Goal: Task Accomplishment & Management: Use online tool/utility

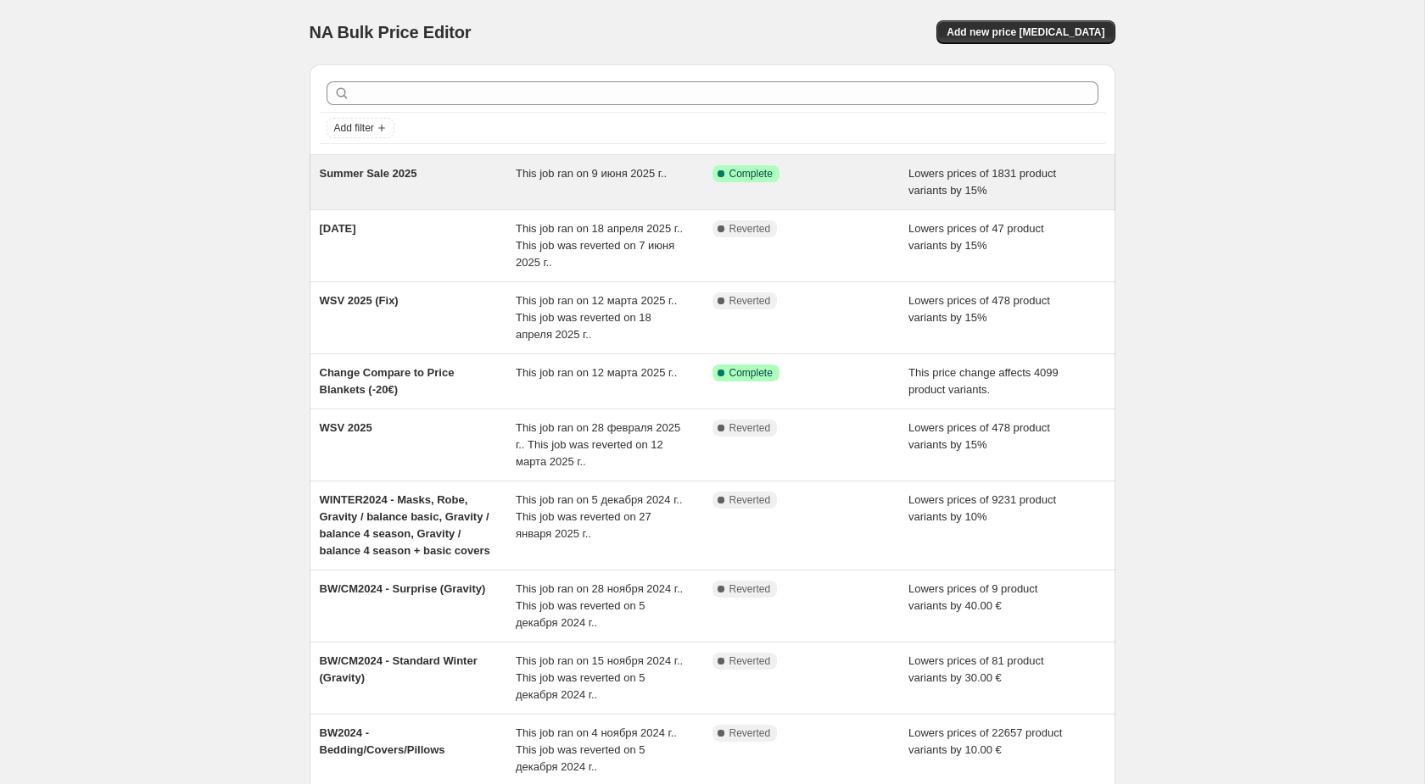
click at [412, 181] on div "Summer Sale 2025" at bounding box center [418, 182] width 197 height 34
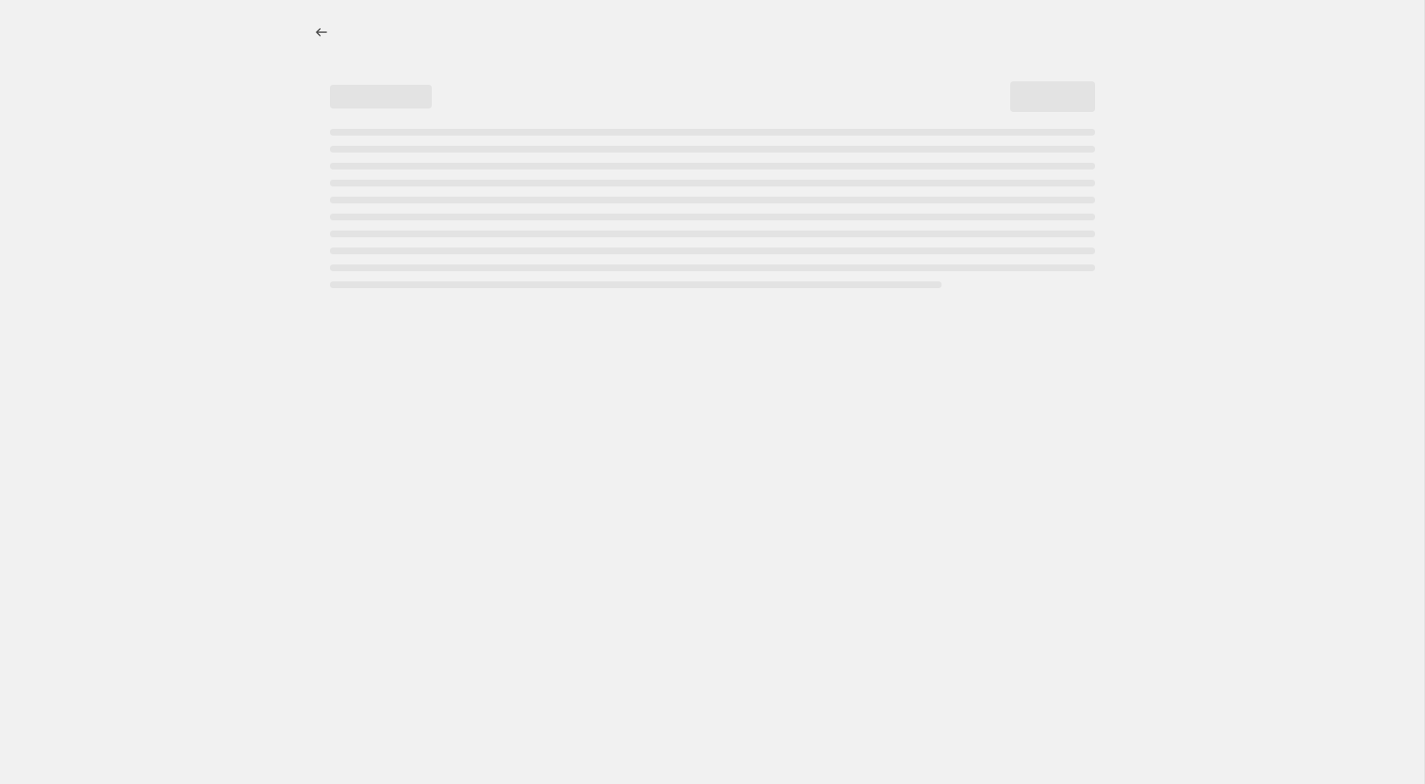
select select "percentage"
select select "no_change"
select select "title"
select select "contains"
select select "product_type"
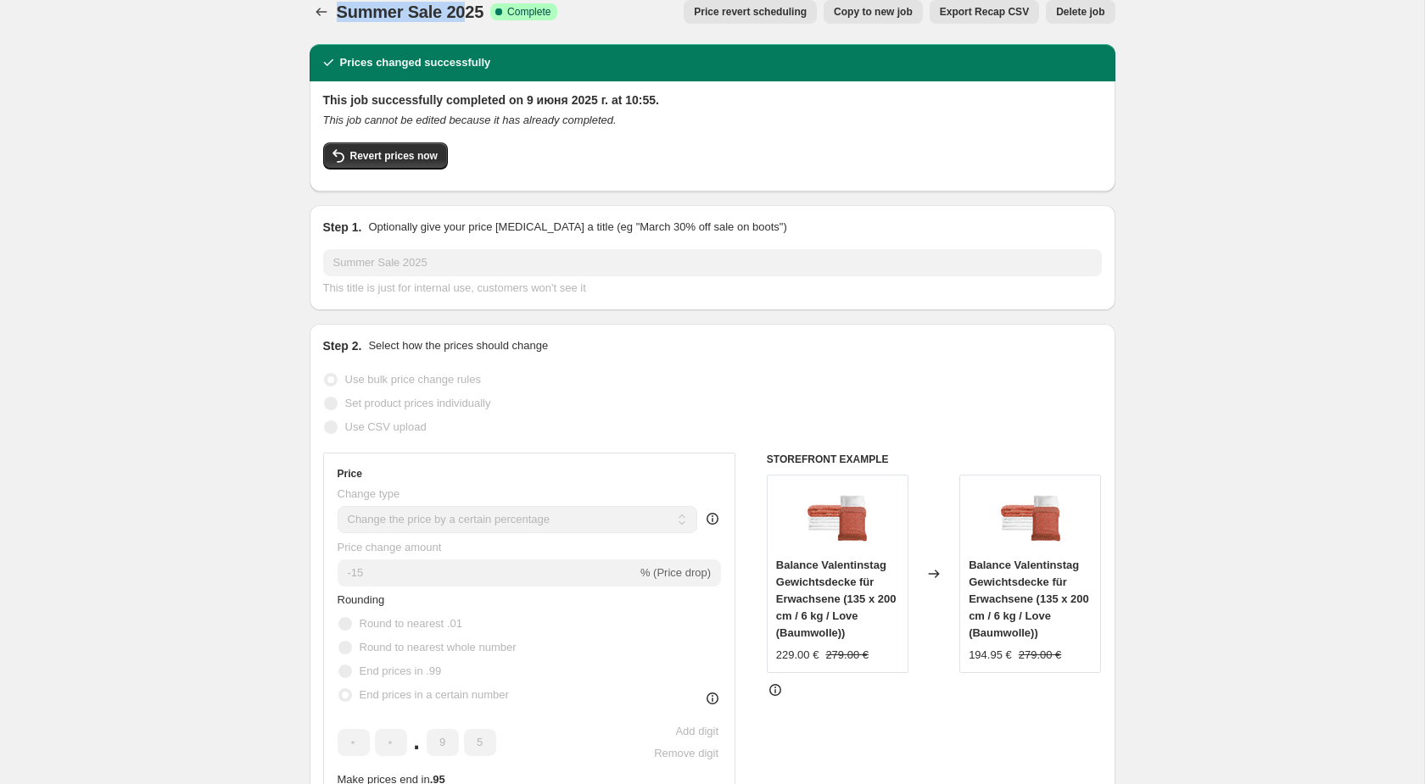
scroll to position [16, 0]
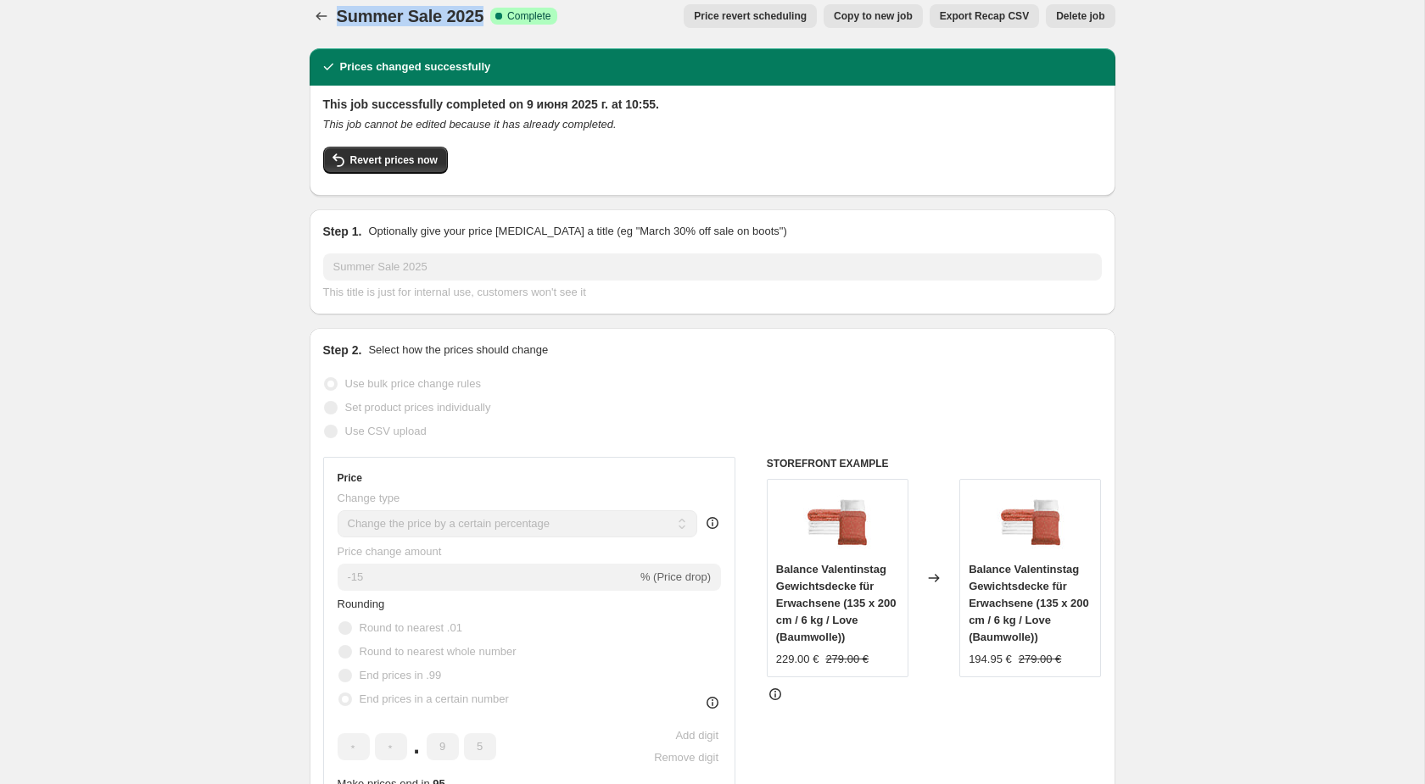
drag, startPoint x: 338, startPoint y: 8, endPoint x: 489, endPoint y: 15, distance: 151.2
click at [488, 15] on div "Summer Sale 2025 Success Complete Complete" at bounding box center [447, 16] width 221 height 24
copy span "Summer Sale 2025"
click at [991, 20] on span "Export Recap CSV" at bounding box center [984, 16] width 89 height 14
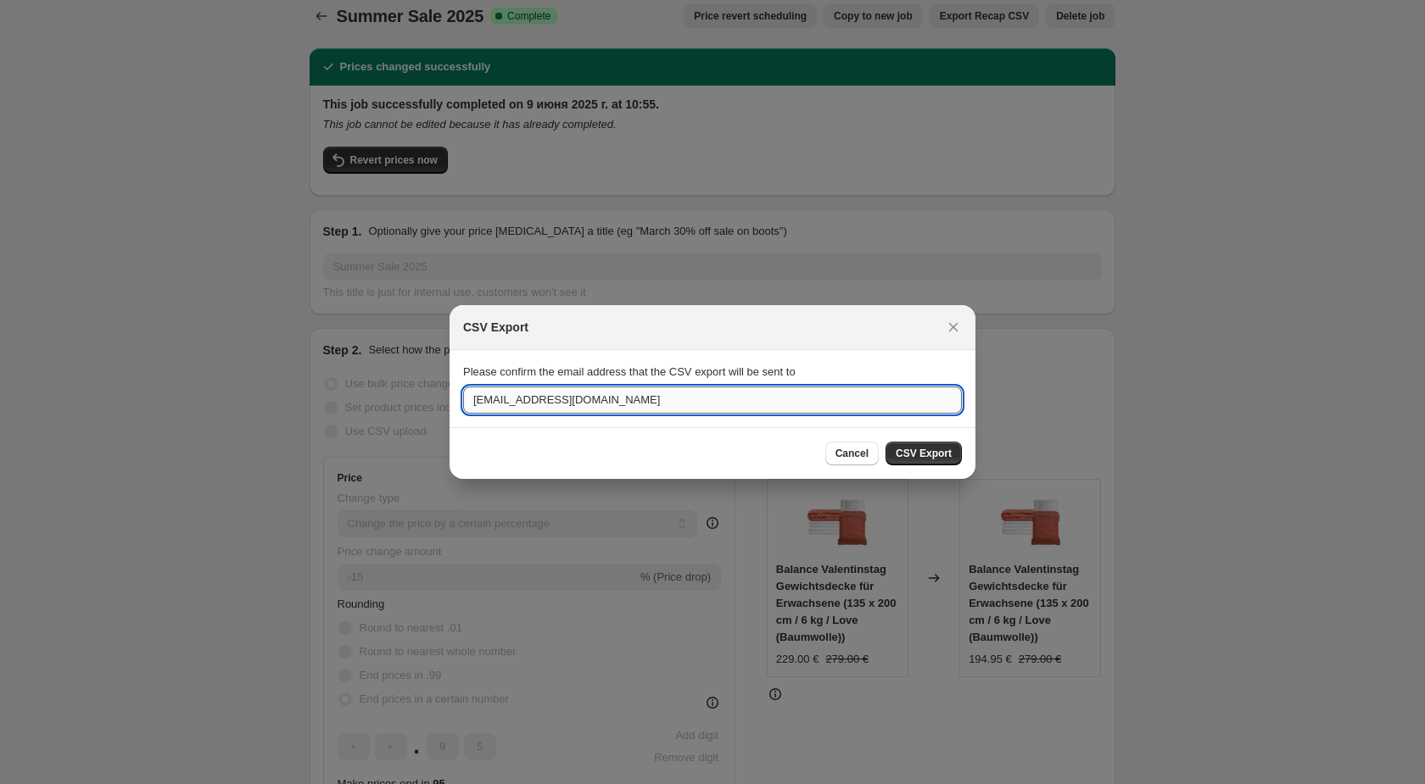
click at [809, 401] on input "[EMAIL_ADDRESS][DOMAIN_NAME]" at bounding box center [712, 400] width 499 height 27
drag, startPoint x: 665, startPoint y: 405, endPoint x: 399, endPoint y: 397, distance: 266.4
paste input "ris.samoilova129"
type input "[PERSON_NAME][EMAIL_ADDRESS][DOMAIN_NAME]"
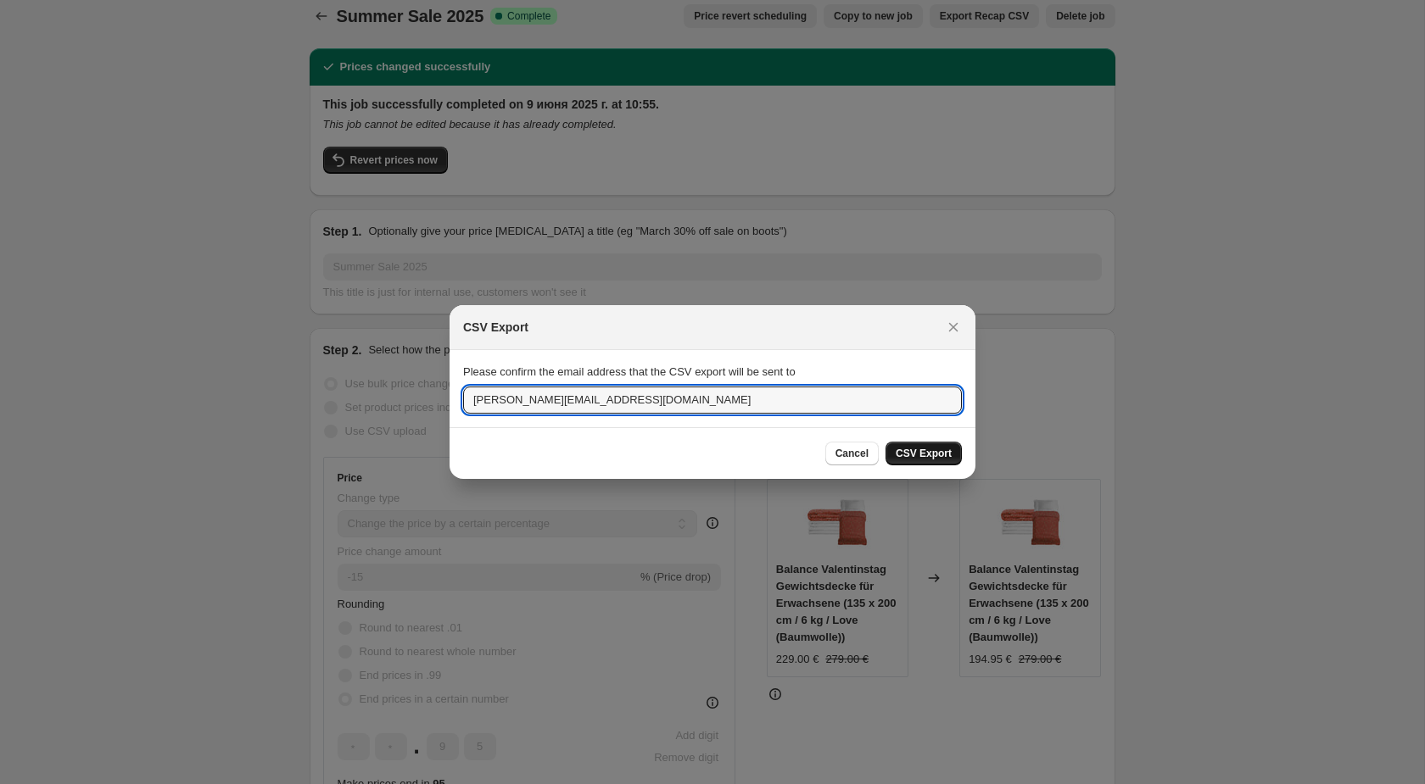
click at [938, 451] on span "CSV Export" at bounding box center [924, 454] width 56 height 14
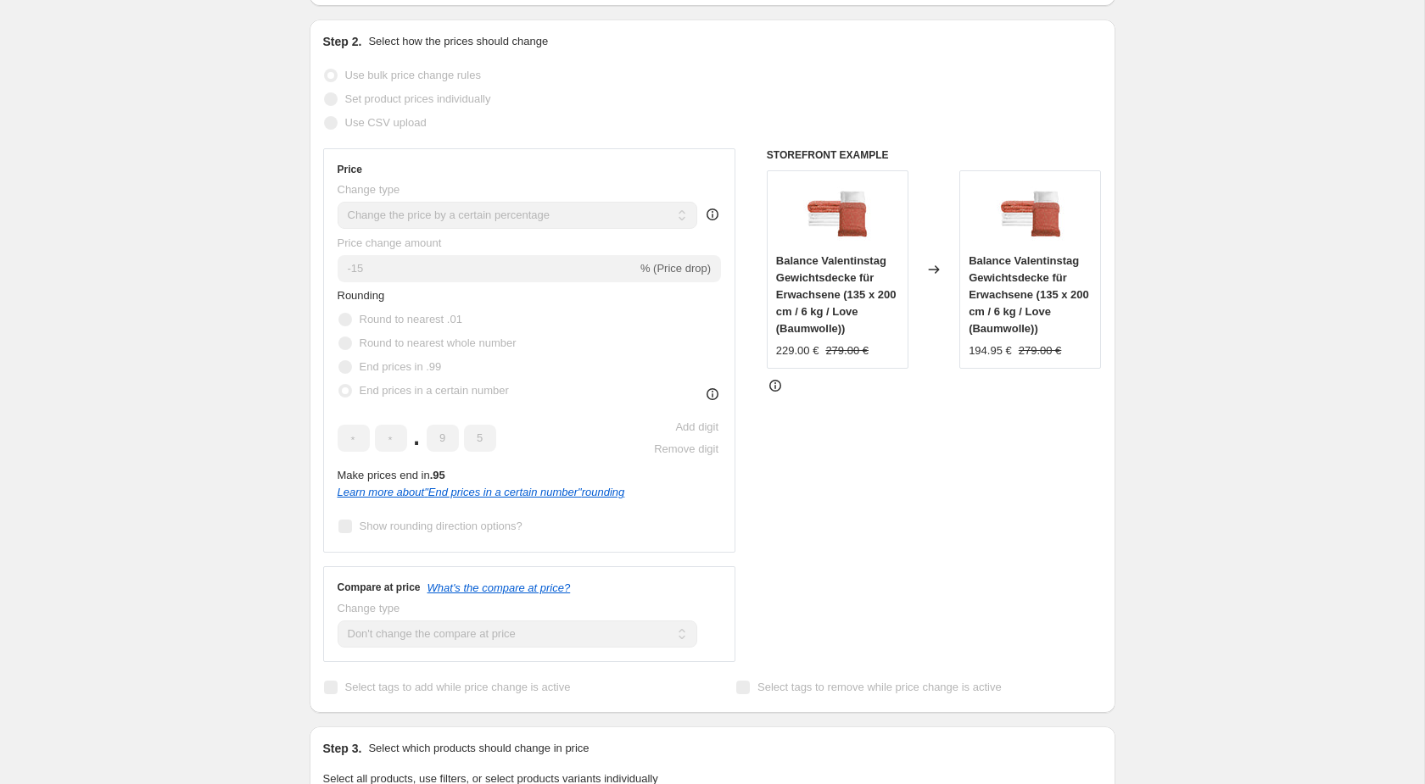
scroll to position [0, 0]
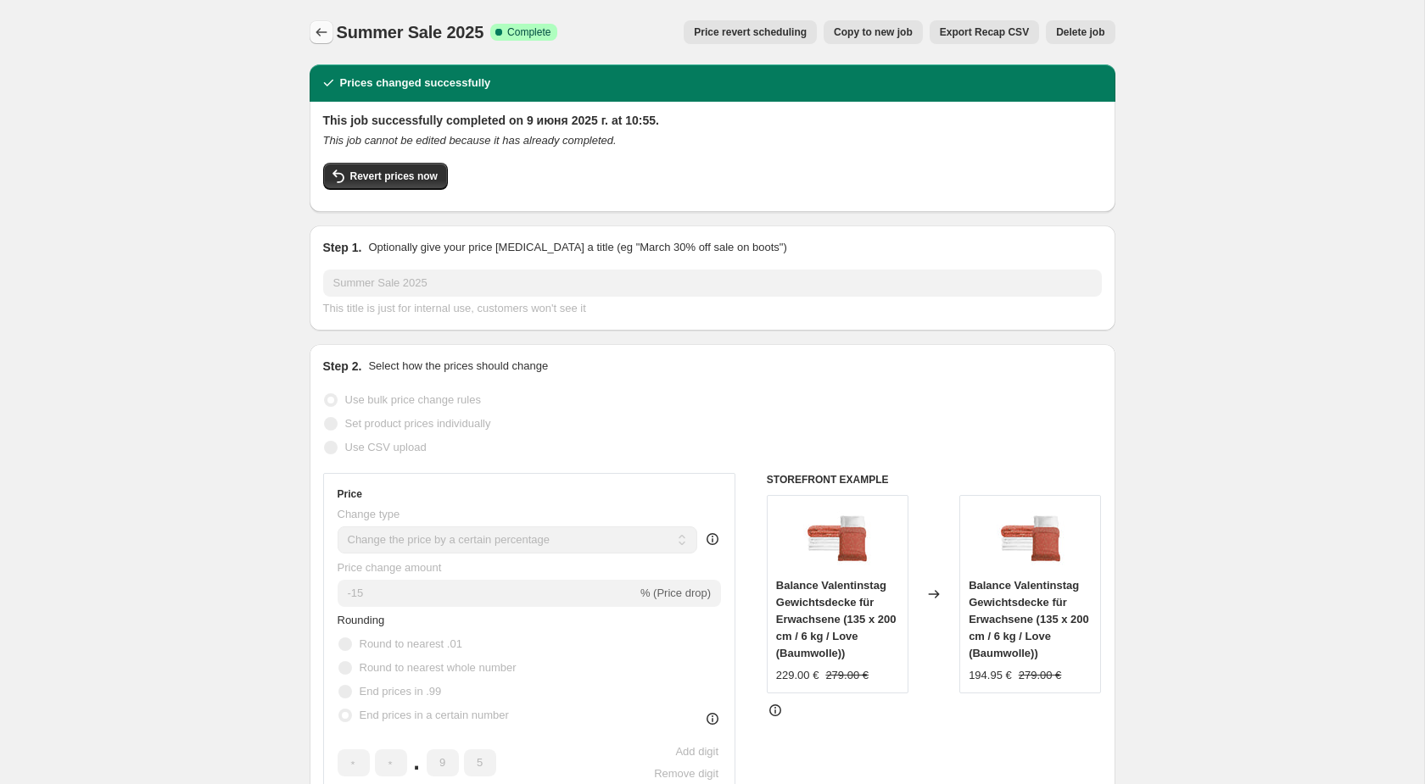
click at [320, 30] on icon "Price change jobs" at bounding box center [321, 32] width 17 height 17
